Goal: Task Accomplishment & Management: Use online tool/utility

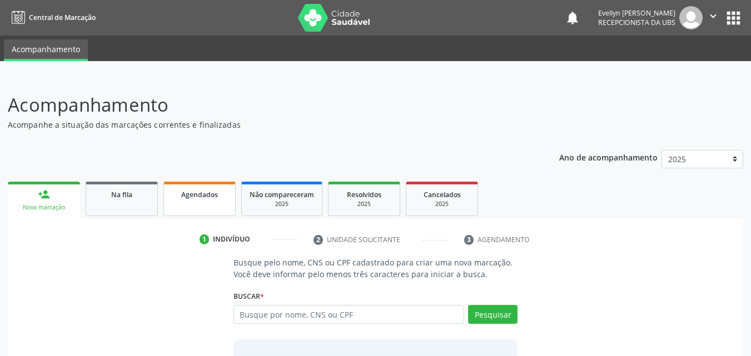
click at [195, 198] on span "Agendados" at bounding box center [199, 194] width 37 height 9
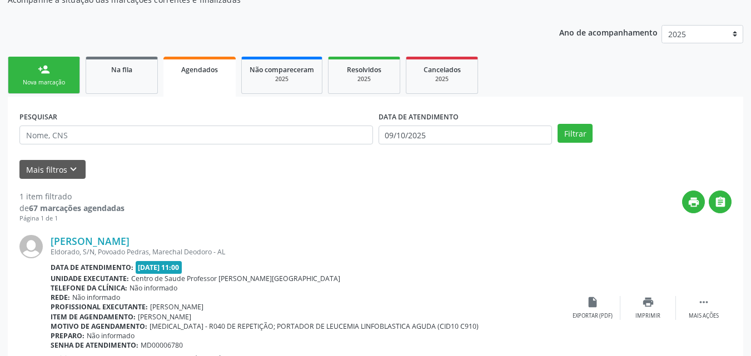
scroll to position [181, 0]
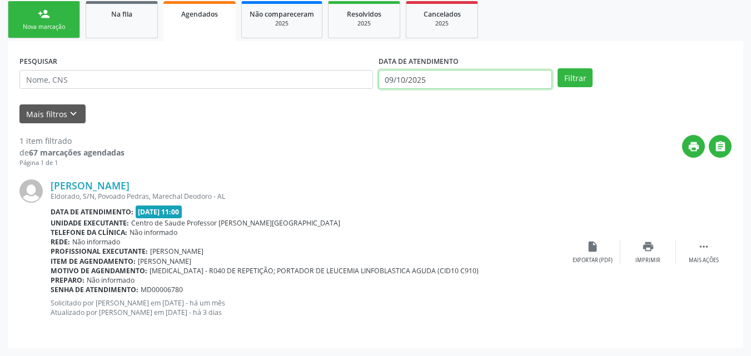
click at [403, 76] on input "09/10/2025" at bounding box center [466, 79] width 174 height 19
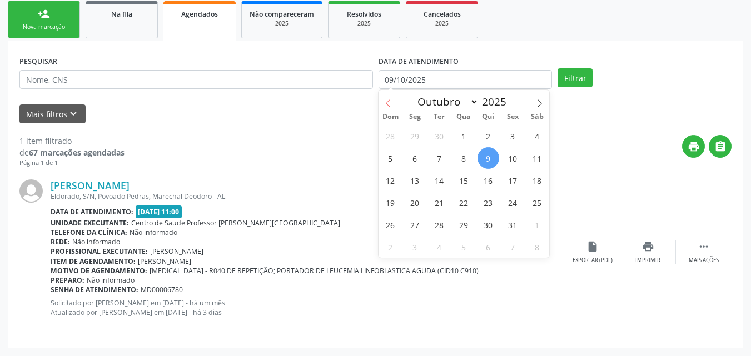
click at [394, 103] on span at bounding box center [388, 99] width 19 height 19
select select "8"
click at [408, 138] on span "1" at bounding box center [415, 136] width 22 height 22
type input "[DATE]"
click at [537, 98] on span at bounding box center [539, 99] width 19 height 19
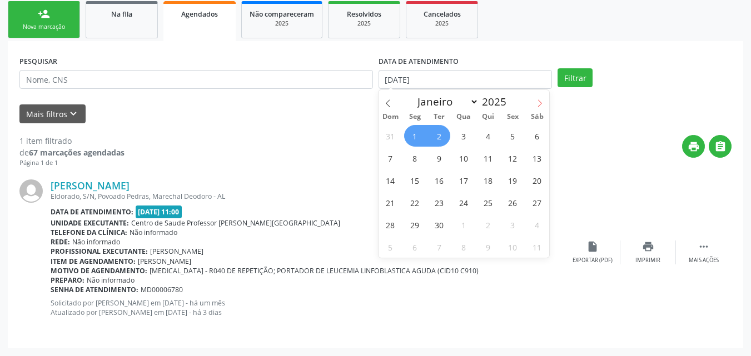
select select "9"
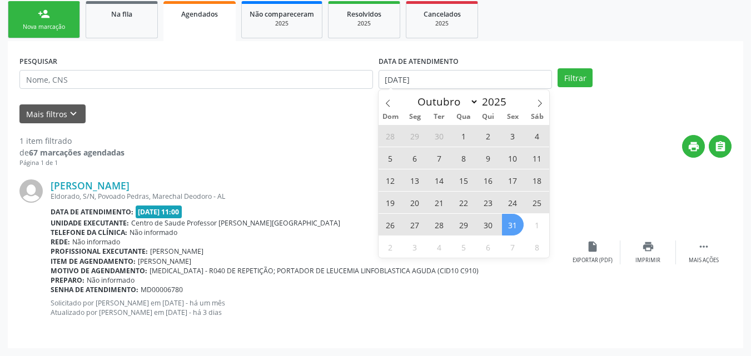
click at [506, 229] on span "31" at bounding box center [513, 225] width 22 height 22
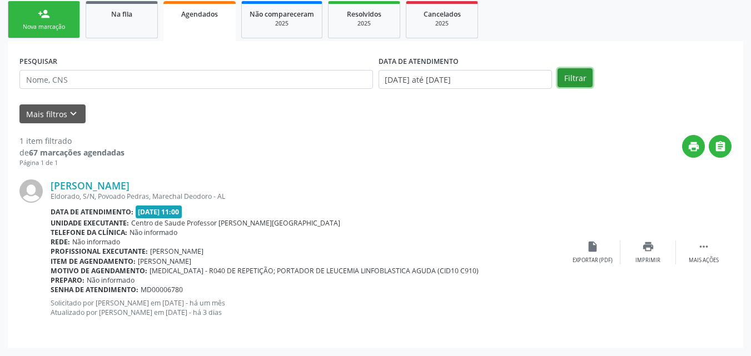
click at [569, 70] on button "Filtrar" at bounding box center [575, 77] width 35 height 19
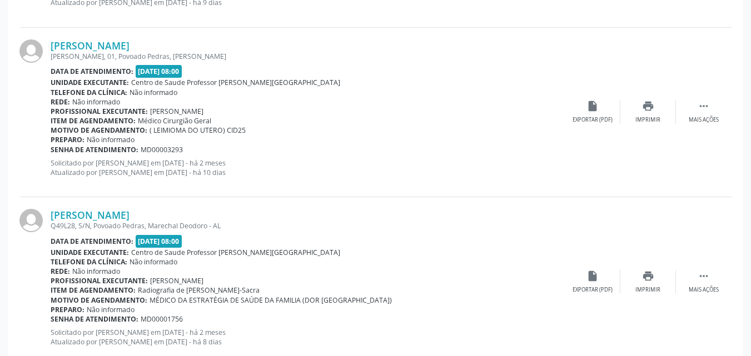
scroll to position [2581, 0]
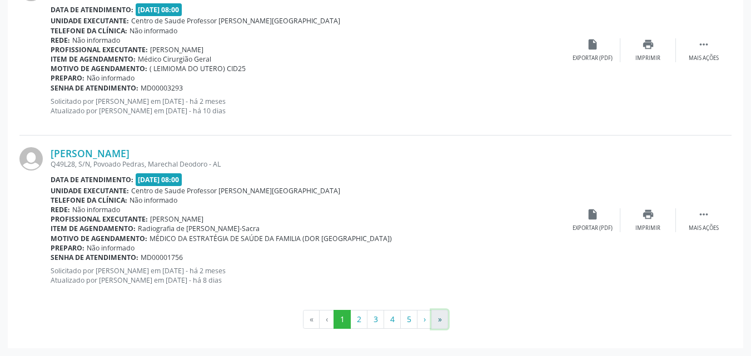
click at [439, 311] on button "»" at bounding box center [439, 319] width 17 height 19
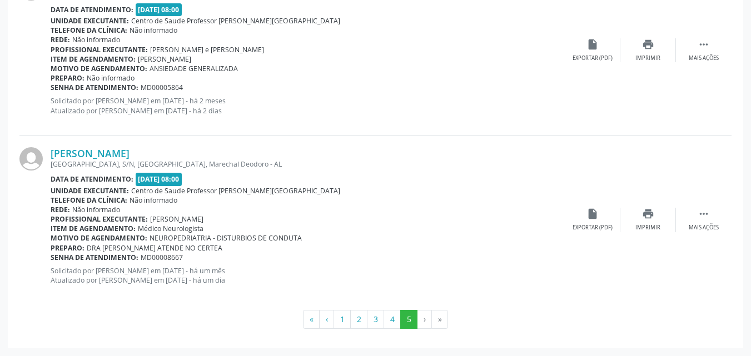
scroll to position [0, 0]
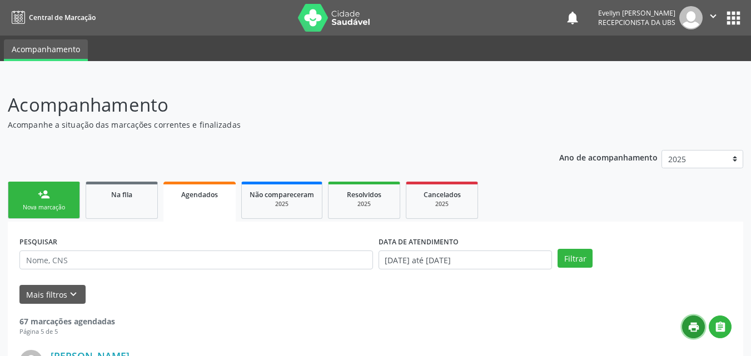
click at [688, 329] on icon "print" at bounding box center [694, 327] width 12 height 12
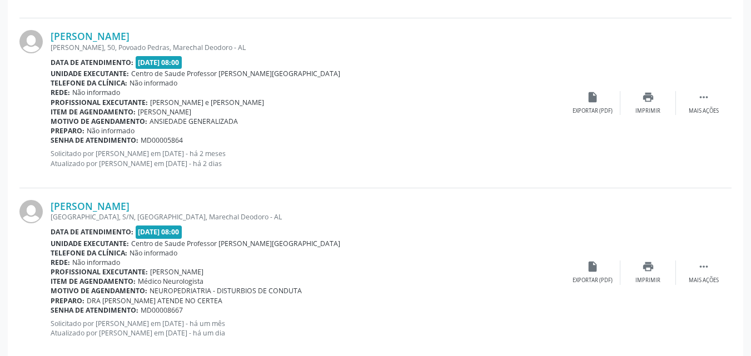
scroll to position [1246, 0]
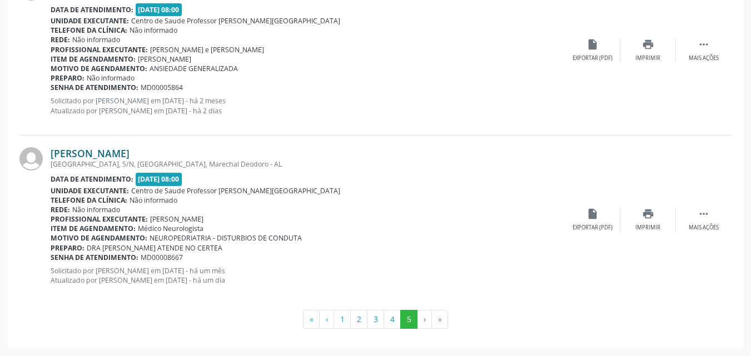
click at [126, 153] on link "[PERSON_NAME]" at bounding box center [90, 153] width 79 height 12
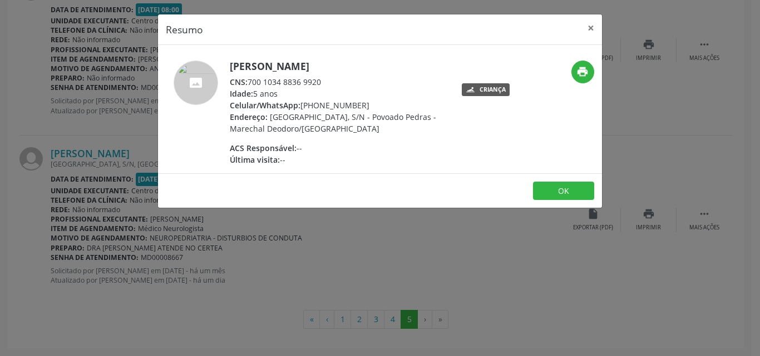
drag, startPoint x: 326, startPoint y: 84, endPoint x: 249, endPoint y: 78, distance: 77.5
click at [249, 78] on div "CNS: 700 1034 8836 9920" at bounding box center [338, 82] width 216 height 12
copy div "700 1034 8836 9920"
click at [592, 27] on button "×" at bounding box center [590, 27] width 22 height 27
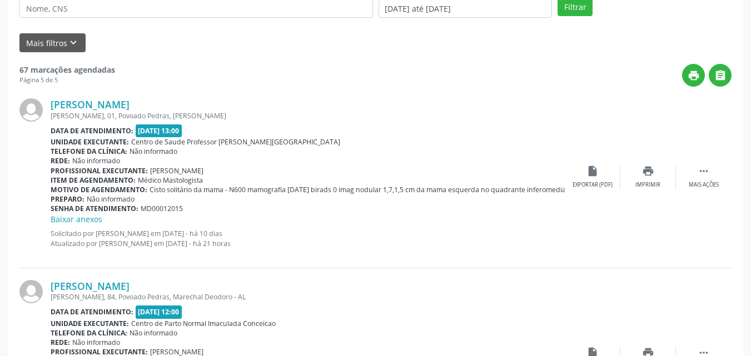
scroll to position [249, 0]
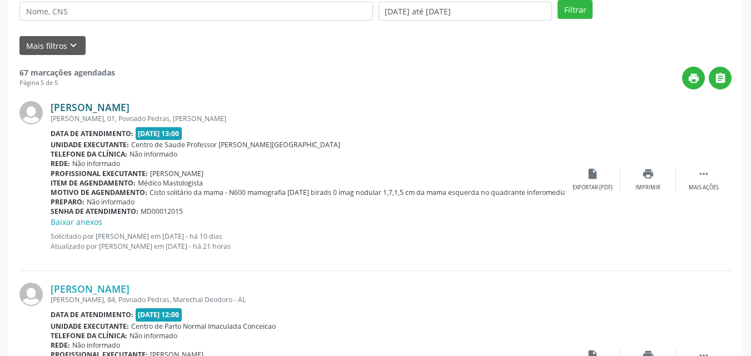
click at [130, 107] on link "[PERSON_NAME]" at bounding box center [90, 107] width 79 height 12
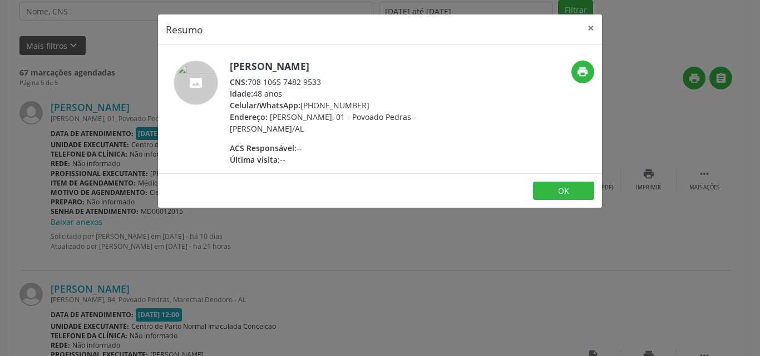
drag, startPoint x: 324, startPoint y: 93, endPoint x: 250, endPoint y: 93, distance: 74.0
click at [250, 88] on div "CNS: 708 1065 7482 9533" at bounding box center [338, 82] width 216 height 12
copy div "708 1065 7482 9533"
click at [593, 27] on button "×" at bounding box center [590, 27] width 22 height 27
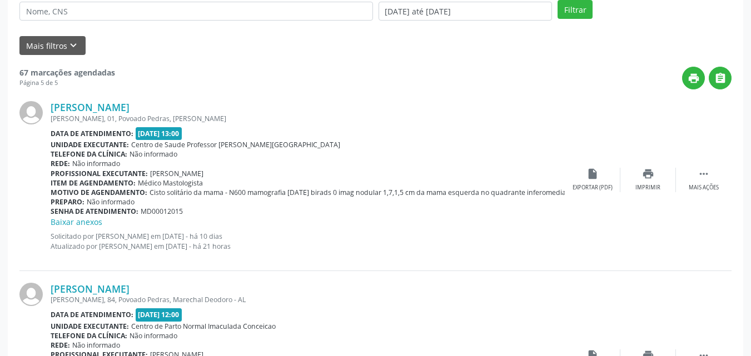
click at [467, 101] on div "[PERSON_NAME]" at bounding box center [308, 107] width 514 height 12
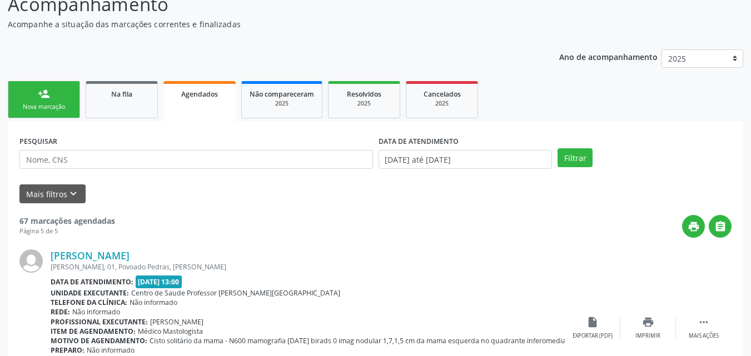
scroll to position [90, 0]
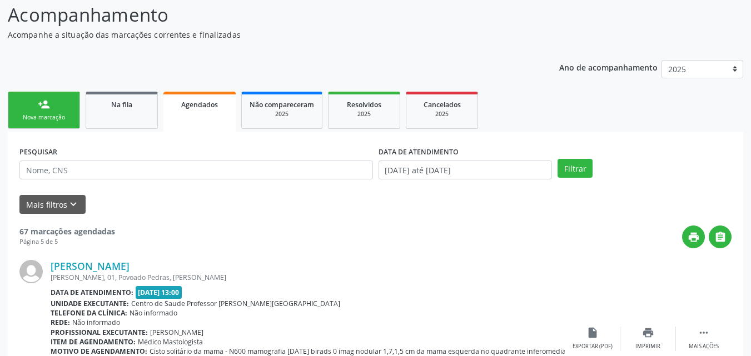
click at [38, 109] on div "person_add" at bounding box center [44, 104] width 12 height 12
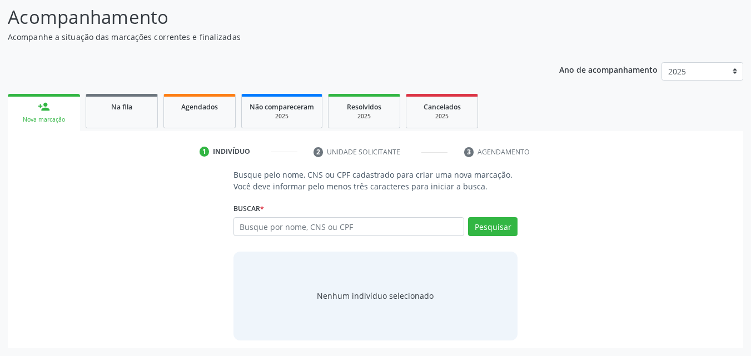
scroll to position [88, 0]
click at [419, 221] on input "text" at bounding box center [349, 226] width 231 height 19
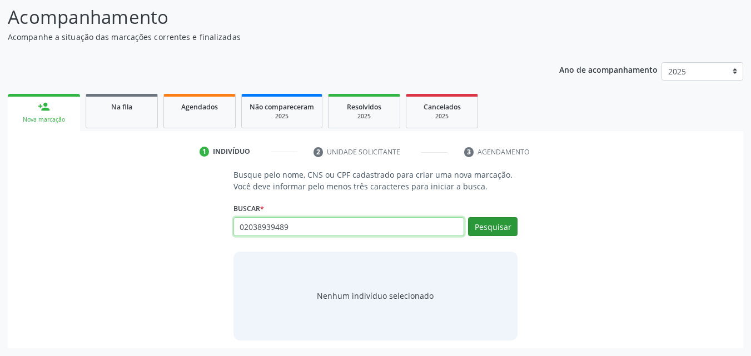
type input "02038939489"
click at [504, 233] on button "Pesquisar" at bounding box center [492, 226] width 49 height 19
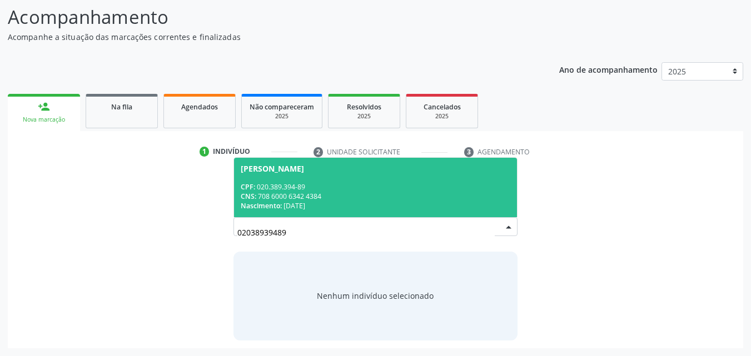
click at [473, 197] on div "CNS: 708 6000 6342 4384" at bounding box center [376, 196] width 270 height 9
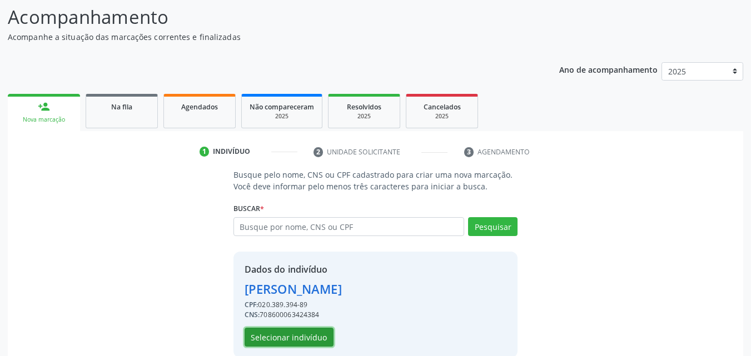
click at [307, 347] on button "Selecionar indivíduo" at bounding box center [289, 337] width 89 height 19
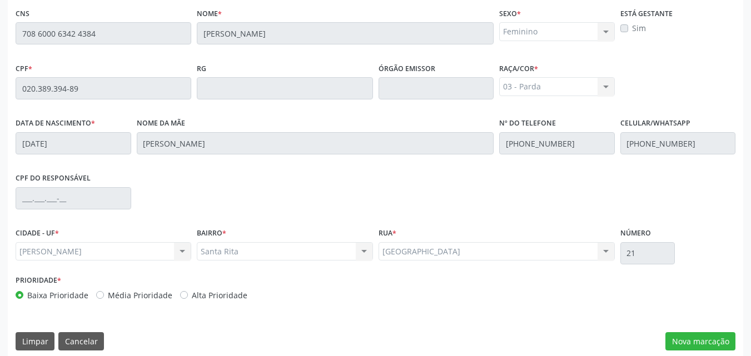
scroll to position [294, 0]
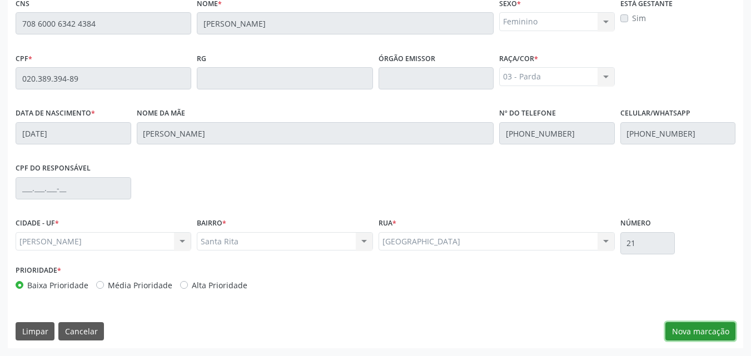
click at [686, 329] on button "Nova marcação" at bounding box center [701, 331] width 70 height 19
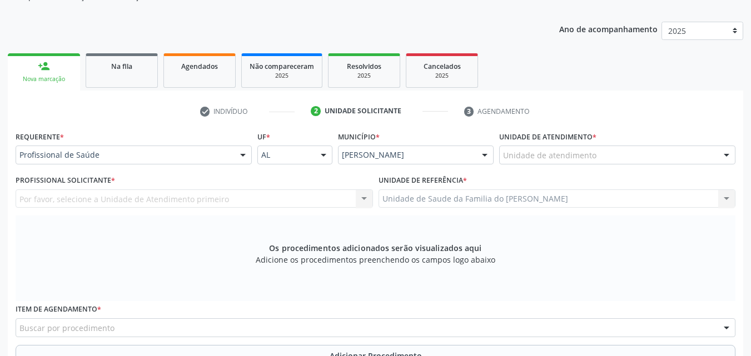
scroll to position [126, 0]
